Goal: Browse casually: Explore the website without a specific task or goal

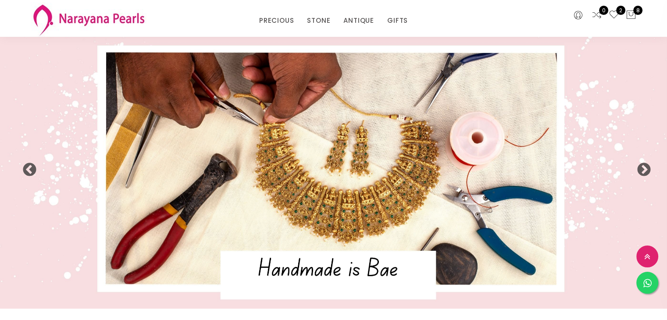
drag, startPoint x: 670, startPoint y: 52, endPoint x: 645, endPoint y: -38, distance: 93.7
click at [645, 0] on html "INR CAD HKD GBP IDR INR JPY MYR USD MXN AUD Call Us [PHONE_NUMBER] Free Deliver…" at bounding box center [333, 160] width 667 height 320
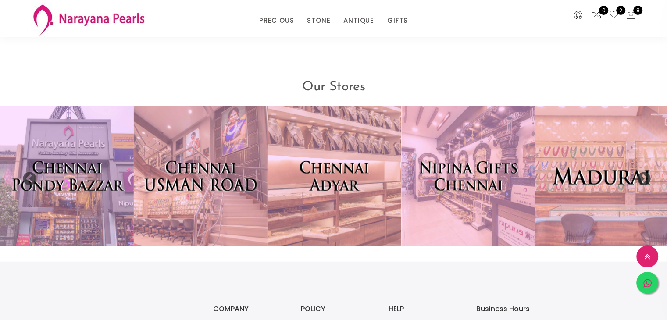
scroll to position [1833, 0]
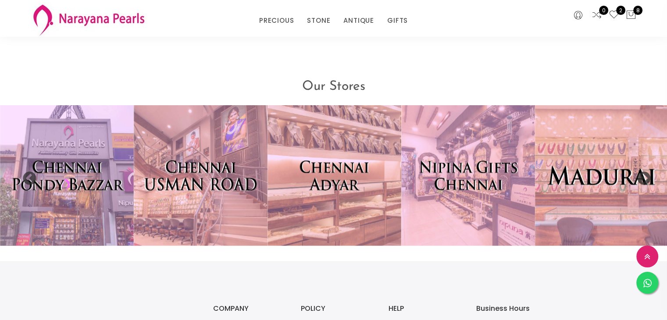
click at [598, 196] on img at bounding box center [601, 175] width 147 height 155
click at [632, 181] on img at bounding box center [601, 175] width 147 height 155
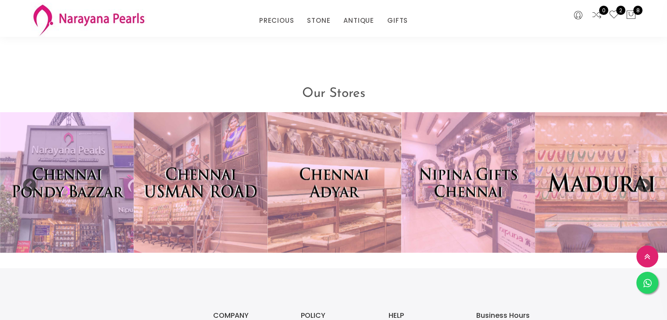
click at [632, 181] on img at bounding box center [601, 182] width 147 height 155
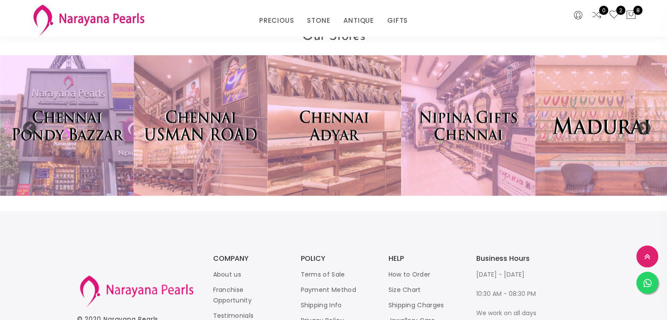
scroll to position [1938, 0]
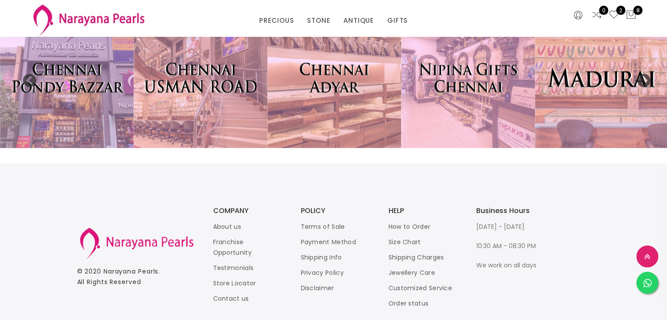
click at [623, 109] on img at bounding box center [601, 77] width 147 height 155
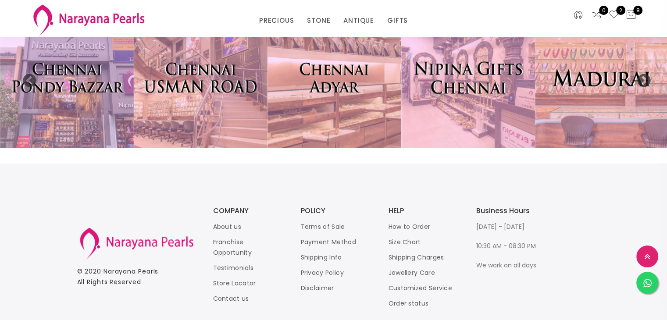
click at [519, 89] on img at bounding box center [468, 77] width 147 height 155
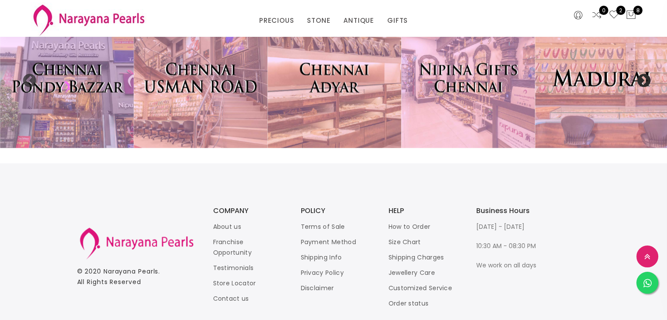
click at [642, 82] on button "Next" at bounding box center [640, 78] width 9 height 9
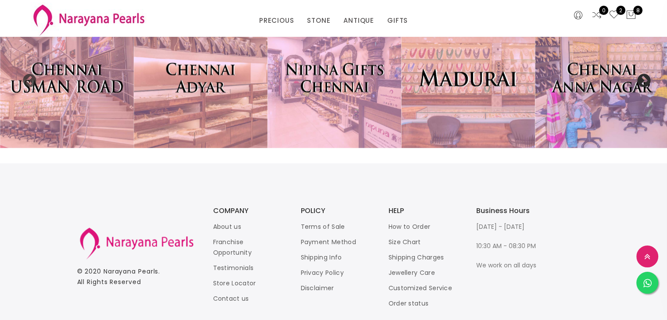
click at [642, 82] on button "Next" at bounding box center [640, 78] width 9 height 9
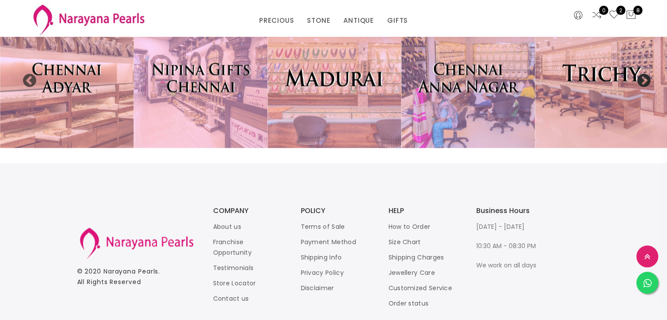
click at [642, 82] on button "Next" at bounding box center [640, 78] width 9 height 9
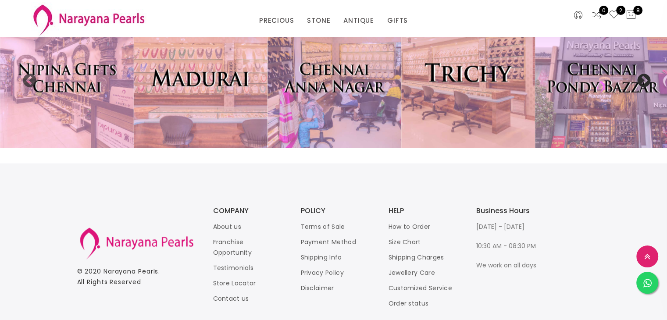
click at [484, 84] on img at bounding box center [468, 77] width 147 height 155
